Goal: Check status: Check status

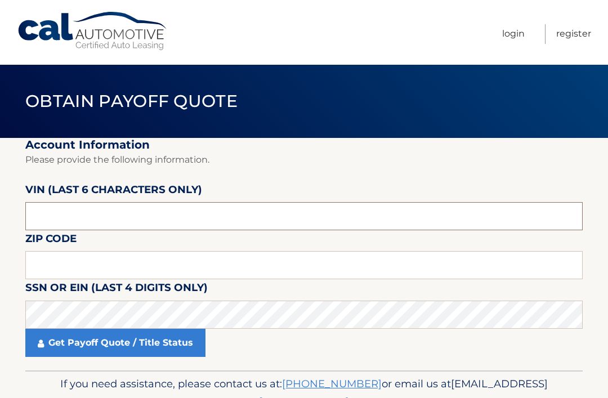
click at [283, 213] on input "text" at bounding box center [303, 216] width 557 height 28
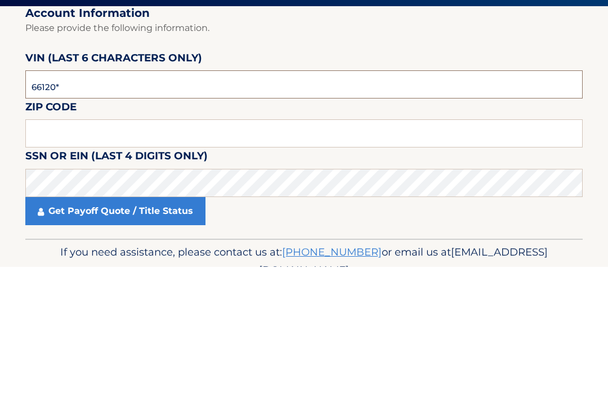
type input "661204"
click at [479, 251] on input "text" at bounding box center [303, 265] width 557 height 28
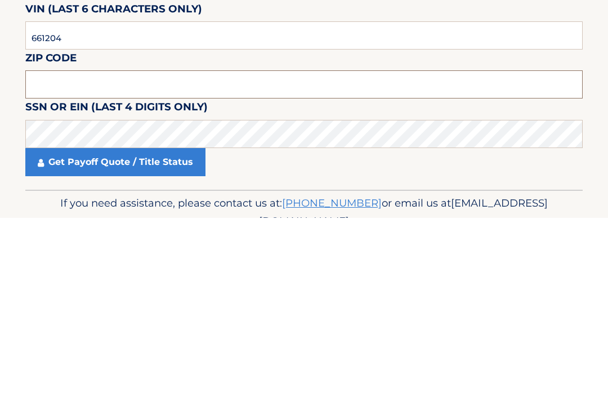
scroll to position [56, 0]
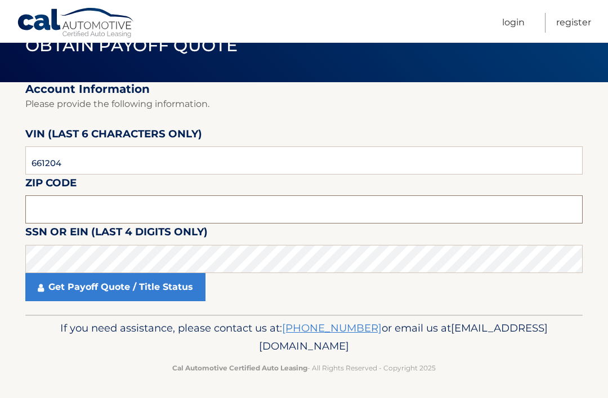
click at [299, 218] on input "text" at bounding box center [303, 209] width 557 height 28
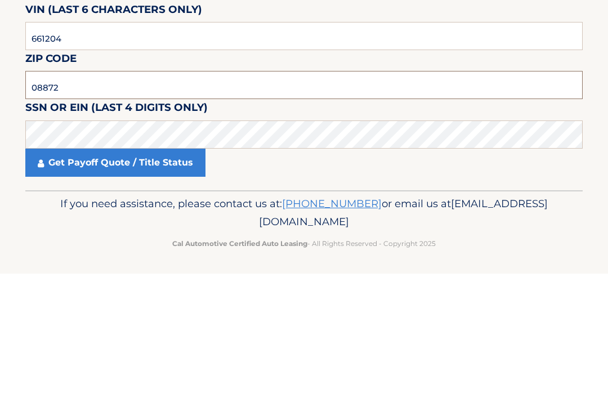
type input "08872"
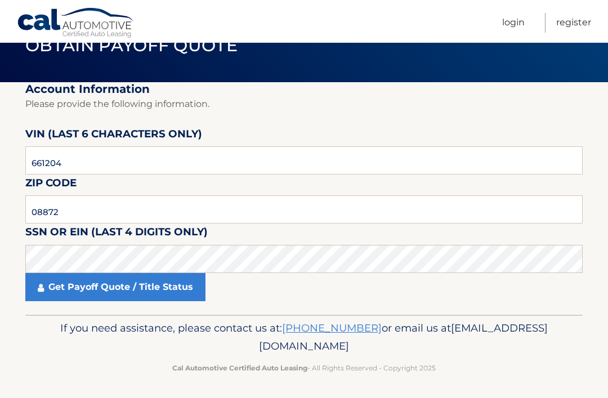
click at [170, 288] on link "Get Payoff Quote / Title Status" at bounding box center [115, 287] width 180 height 28
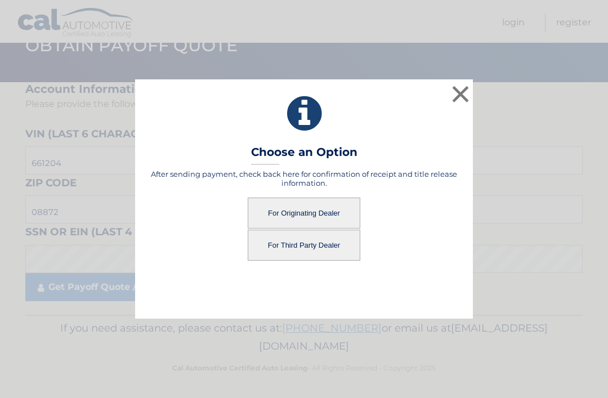
click at [319, 218] on button "For Originating Dealer" at bounding box center [304, 213] width 113 height 31
click at [327, 209] on button "For Originating Dealer" at bounding box center [304, 213] width 113 height 31
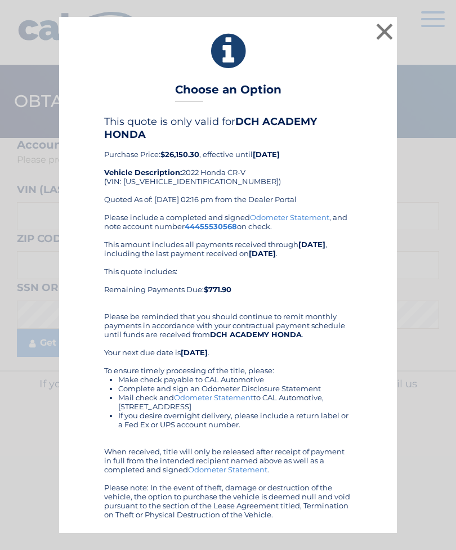
click at [454, 263] on div "× Choose an Option This quote is only valid for DCH ACADEMY HONDA Purchase Pric…" at bounding box center [228, 275] width 456 height 550
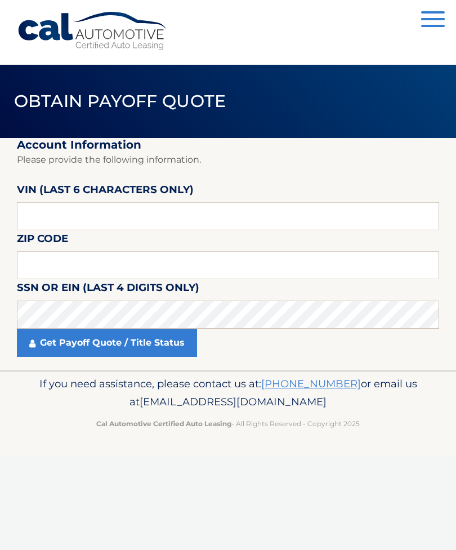
click at [455, 265] on section "Account Information Please provide the following information. [PERSON_NAME] (la…" at bounding box center [228, 254] width 456 height 232
click at [106, 272] on input "text" at bounding box center [228, 265] width 422 height 28
type input "08872"
click at [185, 215] on input "text" at bounding box center [228, 216] width 422 height 28
type input "661204"
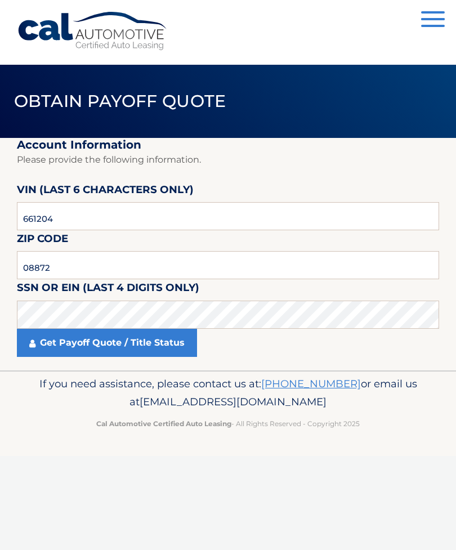
click at [162, 342] on link "Get Payoff Quote / Title Status" at bounding box center [107, 343] width 180 height 28
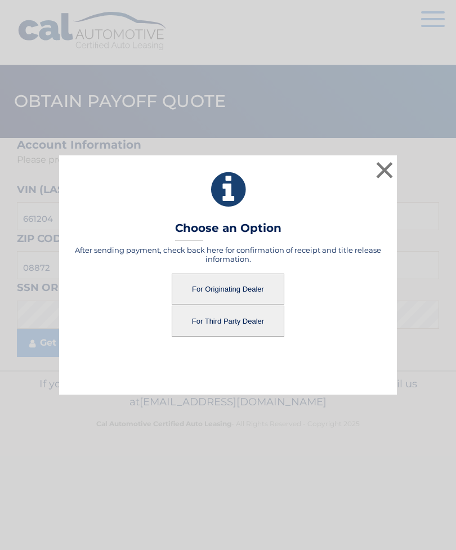
click at [250, 296] on button "For Originating Dealer" at bounding box center [228, 289] width 113 height 31
click at [236, 287] on button "For Originating Dealer" at bounding box center [228, 289] width 113 height 31
